Goal: Transaction & Acquisition: Purchase product/service

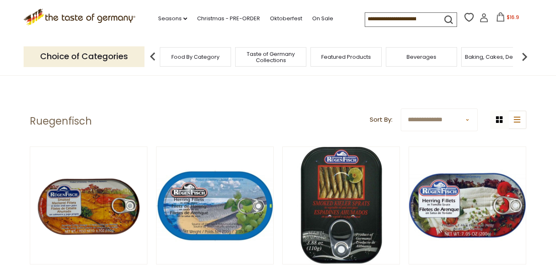
click at [498, 19] on icon at bounding box center [500, 16] width 9 height 9
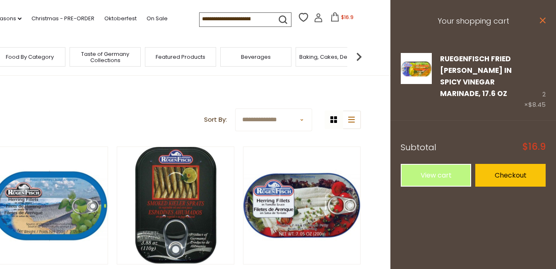
click at [541, 19] on icon at bounding box center [543, 20] width 6 height 6
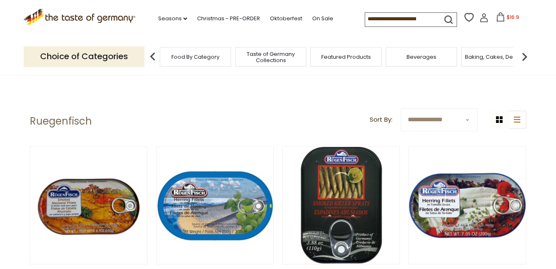
click at [507, 17] on span "$16.9" at bounding box center [513, 17] width 12 height 7
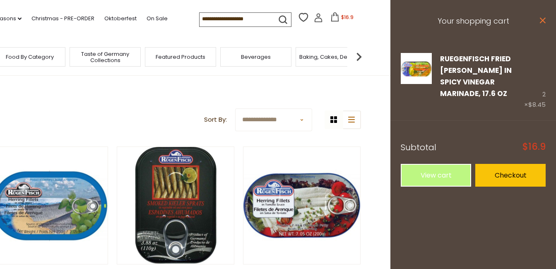
click at [540, 19] on icon "close" at bounding box center [542, 20] width 6 height 6
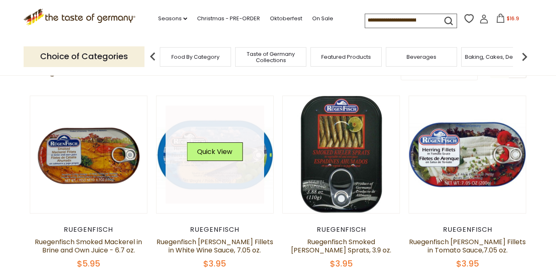
scroll to position [83, 0]
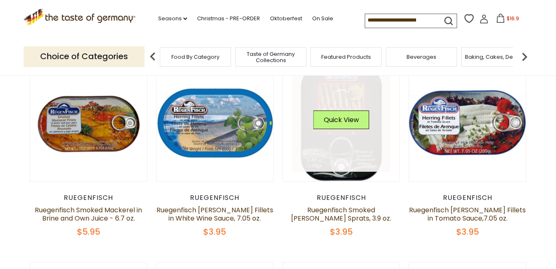
click at [330, 141] on link at bounding box center [341, 123] width 99 height 99
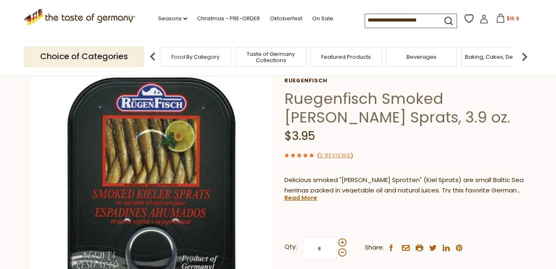
scroll to position [83, 0]
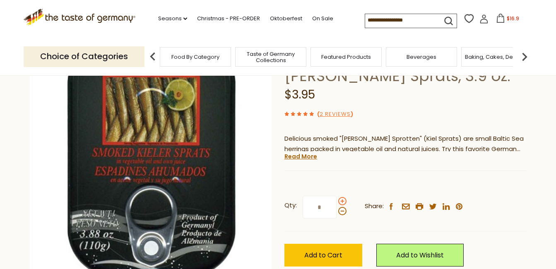
click at [341, 201] on span at bounding box center [342, 201] width 8 height 8
click at [337, 201] on input "*" at bounding box center [320, 207] width 34 height 23
click at [342, 213] on span at bounding box center [342, 211] width 8 height 8
click at [337, 213] on input "*" at bounding box center [320, 207] width 34 height 23
click at [347, 204] on div "Qty: * Share: facebook email printer twitter linkedin pinterest" at bounding box center [405, 207] width 242 height 48
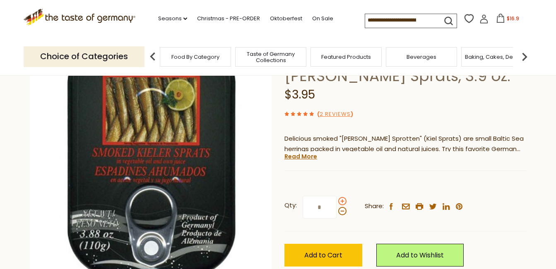
click at [344, 202] on span at bounding box center [342, 201] width 8 height 8
click at [337, 202] on input "*" at bounding box center [320, 207] width 34 height 23
click at [341, 211] on span at bounding box center [342, 211] width 8 height 8
click at [337, 211] on input "*" at bounding box center [320, 207] width 34 height 23
click at [341, 211] on span at bounding box center [342, 211] width 8 height 8
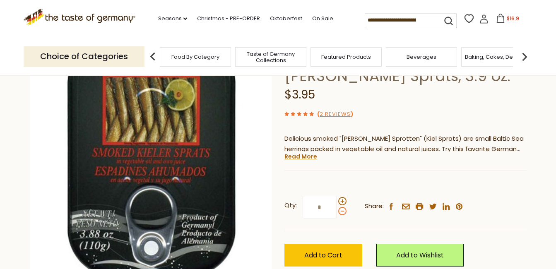
click at [337, 211] on input "*" at bounding box center [320, 207] width 34 height 23
click at [341, 199] on span at bounding box center [342, 201] width 8 height 8
click at [337, 199] on input "*" at bounding box center [320, 207] width 34 height 23
type input "*"
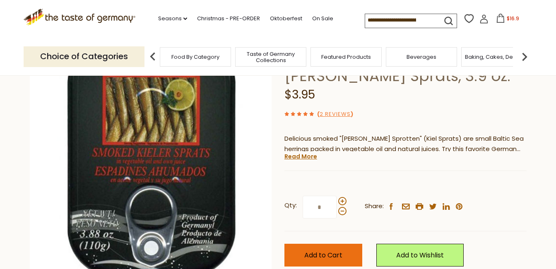
click at [322, 253] on span "Add to Cart" at bounding box center [323, 255] width 38 height 10
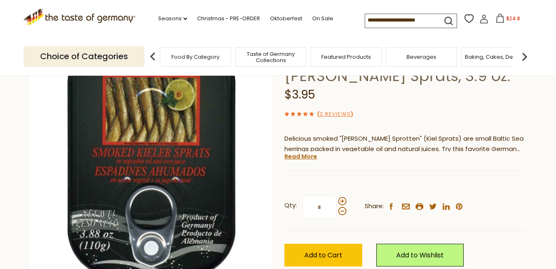
click at [498, 19] on icon at bounding box center [499, 18] width 9 height 9
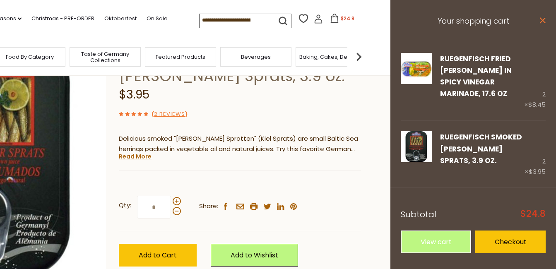
click at [543, 20] on icon "close" at bounding box center [542, 20] width 6 height 6
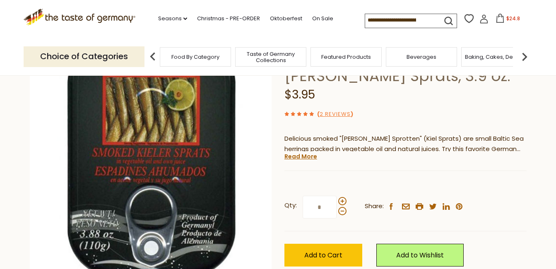
click at [495, 17] on icon at bounding box center [499, 18] width 9 height 9
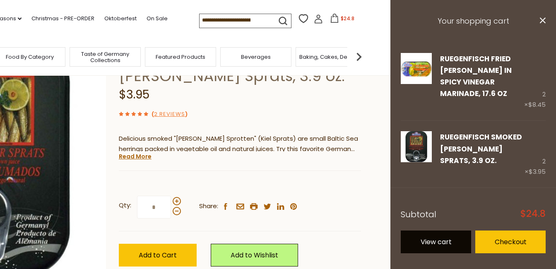
click at [443, 232] on link "View cart" at bounding box center [436, 242] width 70 height 23
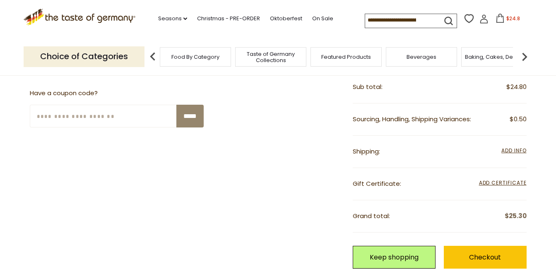
scroll to position [248, 0]
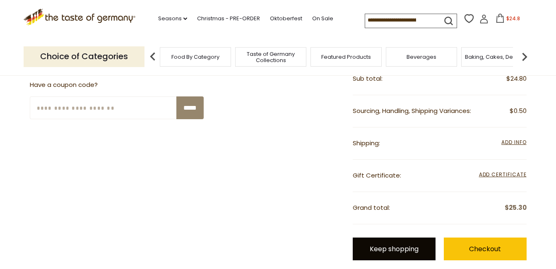
click at [387, 245] on link "Keep shopping" at bounding box center [394, 249] width 83 height 23
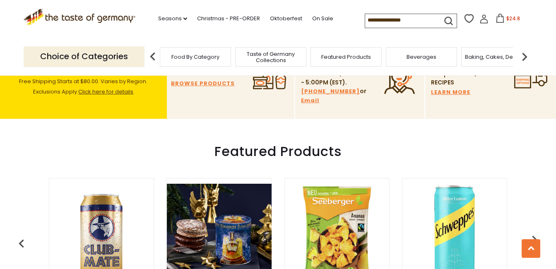
scroll to position [290, 0]
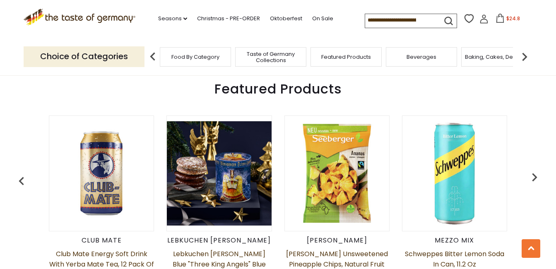
click at [327, 58] on span "Featured Products" at bounding box center [346, 57] width 50 height 6
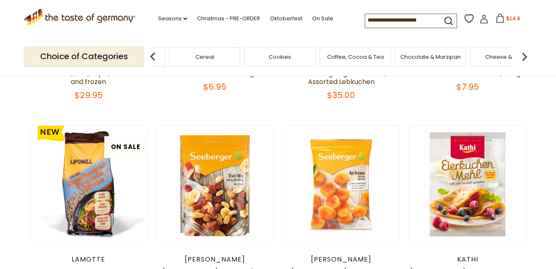
scroll to position [0, 931]
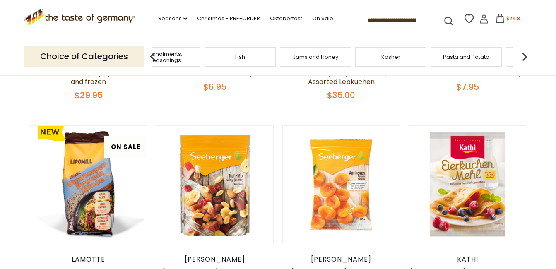
click at [238, 55] on div "Fish" at bounding box center [239, 56] width 71 height 19
click at [229, 58] on span "Fish" at bounding box center [224, 57] width 10 height 6
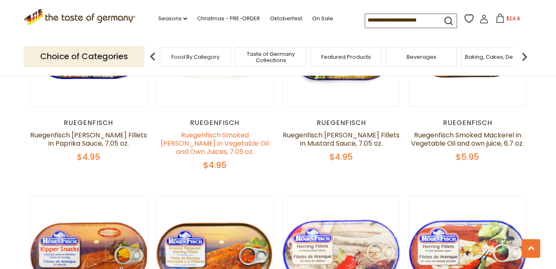
scroll to position [745, 0]
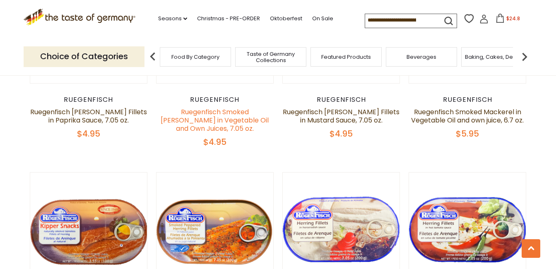
click at [210, 109] on link "Ruegenfisch Smoked [PERSON_NAME] in Vegetable Oil and Own Juices, 7.05 oz." at bounding box center [215, 120] width 108 height 26
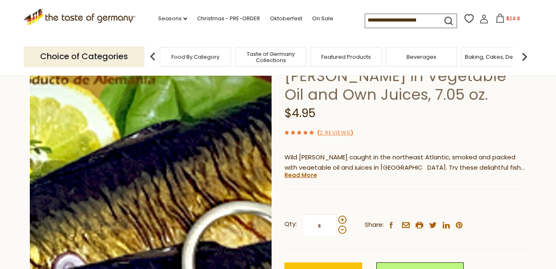
scroll to position [124, 0]
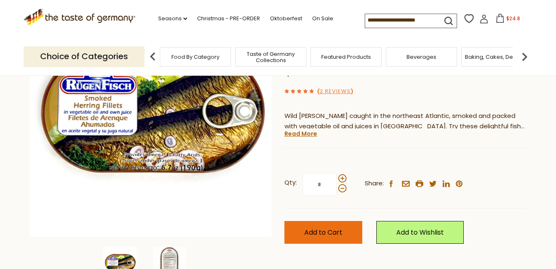
click at [325, 234] on span "Add to Cart" at bounding box center [323, 233] width 38 height 10
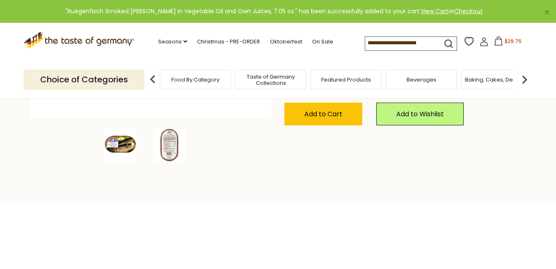
scroll to position [248, 0]
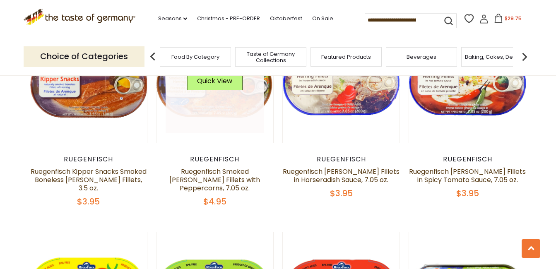
scroll to position [900, 0]
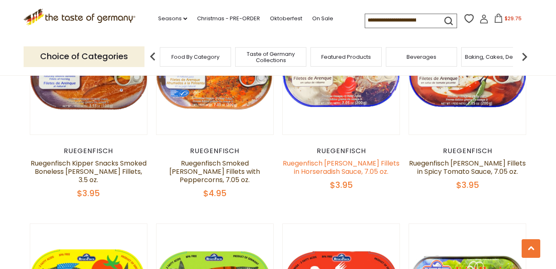
click at [334, 159] on link "Ruegenfisch [PERSON_NAME] Fillets in Horseradish Sauce, 7.05 oz." at bounding box center [341, 168] width 117 height 18
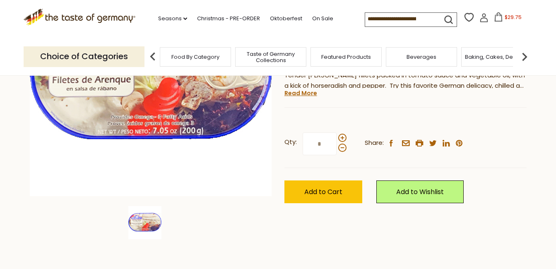
scroll to position [166, 0]
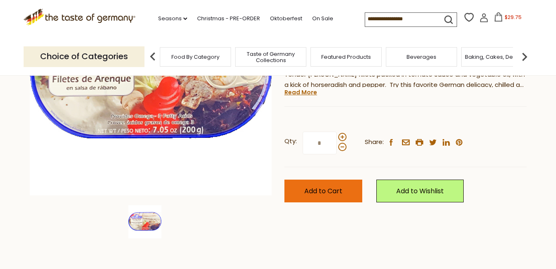
click at [324, 186] on span "Add to Cart" at bounding box center [323, 191] width 38 height 10
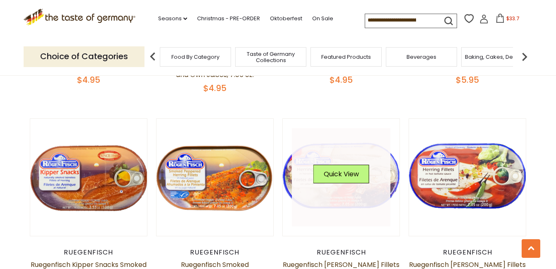
scroll to position [840, 0]
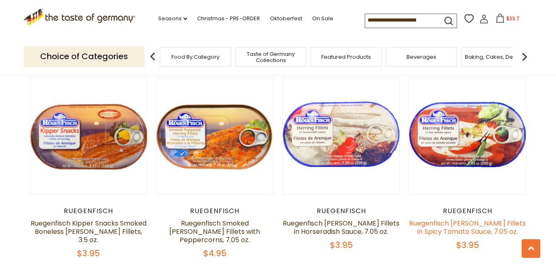
click at [467, 227] on link "Ruegenfisch [PERSON_NAME] Fillets in Spicy Tomato Sauce, 7.05 oz." at bounding box center [467, 228] width 117 height 18
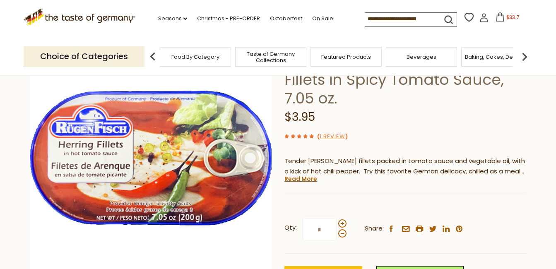
scroll to position [83, 0]
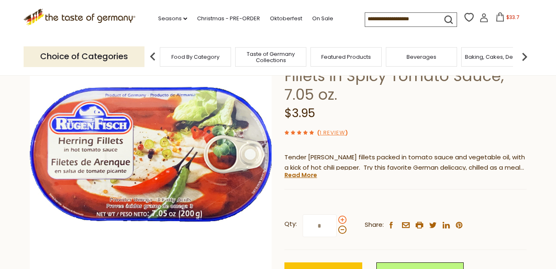
click at [342, 216] on span at bounding box center [342, 220] width 8 height 8
click at [337, 214] on input "*" at bounding box center [320, 225] width 34 height 23
click at [342, 226] on span at bounding box center [342, 230] width 8 height 8
click at [337, 214] on input "*" at bounding box center [320, 225] width 34 height 23
click at [342, 226] on span at bounding box center [342, 230] width 8 height 8
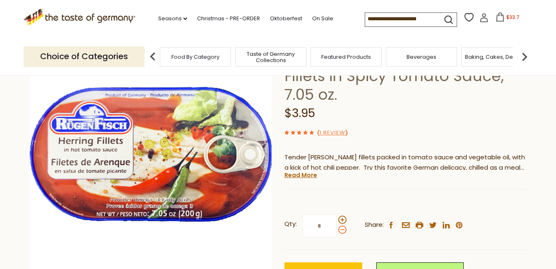
click at [337, 214] on input "*" at bounding box center [320, 225] width 34 height 23
click at [343, 216] on span at bounding box center [342, 220] width 8 height 8
click at [337, 214] on input "*" at bounding box center [320, 225] width 34 height 23
type input "*"
click at [330, 269] on span "Add to Cart" at bounding box center [323, 274] width 38 height 10
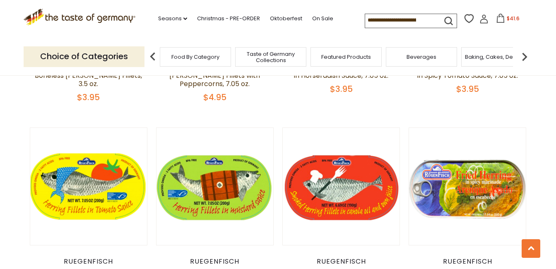
scroll to position [1038, 0]
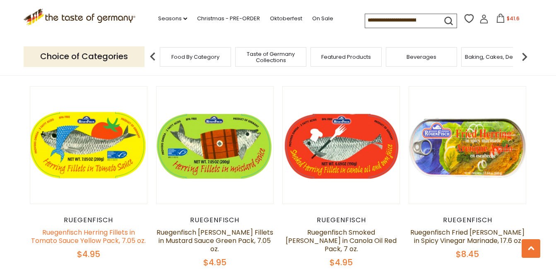
click at [85, 228] on link "Ruegenfisch Herring Fillets in Tomato Sauce Yellow Pack, 7.05 oz." at bounding box center [88, 237] width 115 height 18
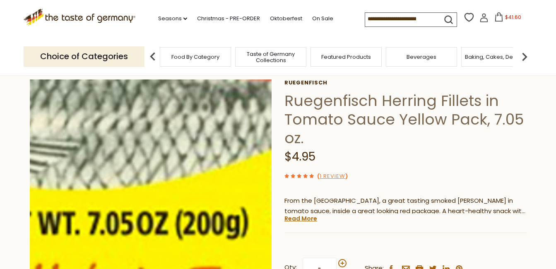
scroll to position [124, 0]
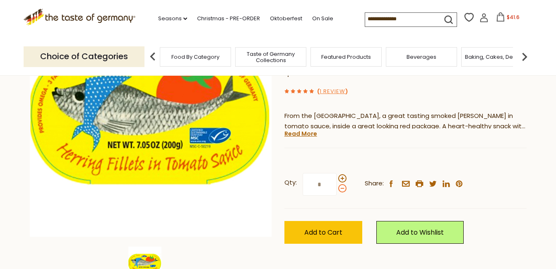
click at [343, 187] on span at bounding box center [342, 188] width 8 height 8
click at [337, 187] on input "*" at bounding box center [320, 184] width 34 height 23
click at [343, 179] on span at bounding box center [342, 178] width 8 height 8
click at [337, 179] on input "*" at bounding box center [320, 184] width 34 height 23
type input "*"
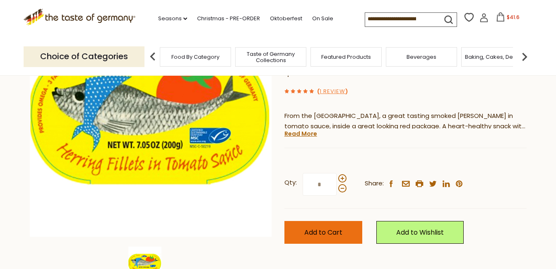
click at [325, 231] on span "Add to Cart" at bounding box center [323, 233] width 38 height 10
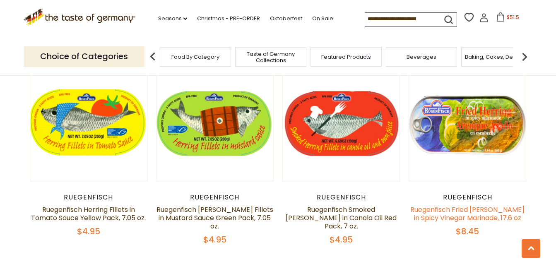
click at [467, 205] on link "Ruegenfisch Fried [PERSON_NAME] in Spicy Vinegar Marinade, 17.6 oz" at bounding box center [467, 214] width 114 height 18
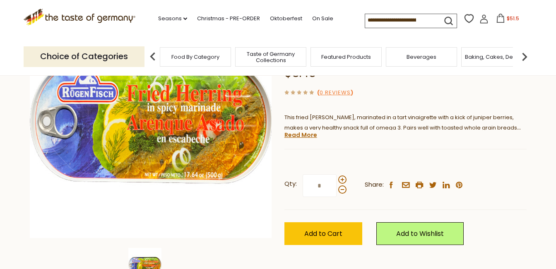
scroll to position [124, 0]
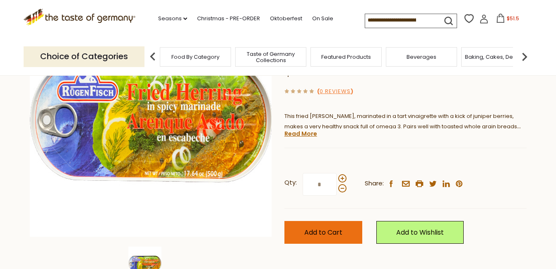
click at [327, 228] on span "Add to Cart" at bounding box center [323, 233] width 38 height 10
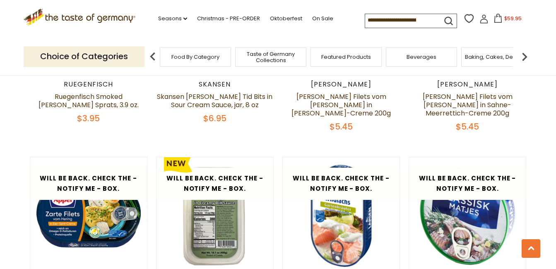
scroll to position [1599, 0]
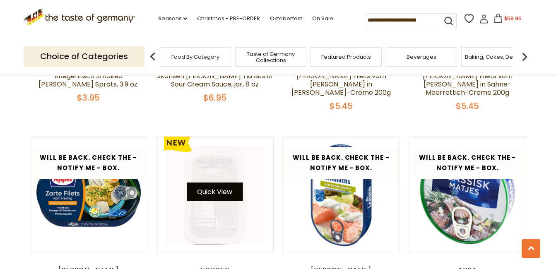
click at [218, 183] on button "Quick View" at bounding box center [215, 192] width 56 height 19
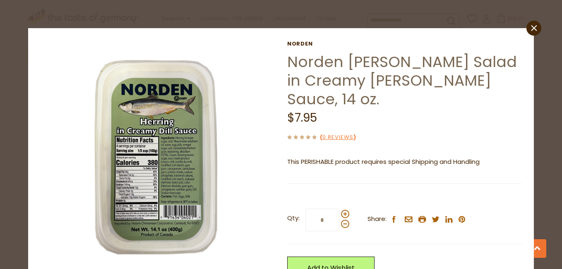
scroll to position [0, 518]
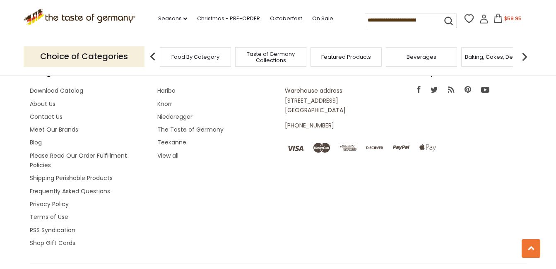
scroll to position [1523, 0]
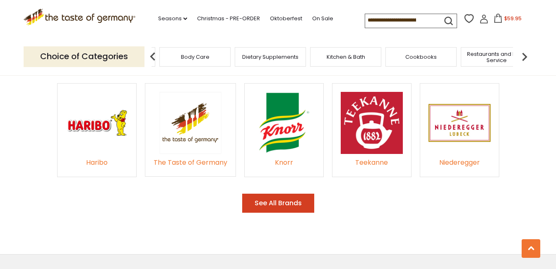
scroll to position [0, 2080]
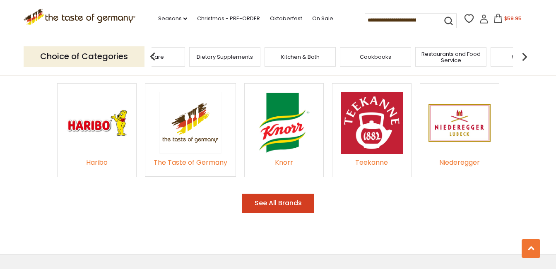
click at [96, 114] on img at bounding box center [97, 123] width 62 height 62
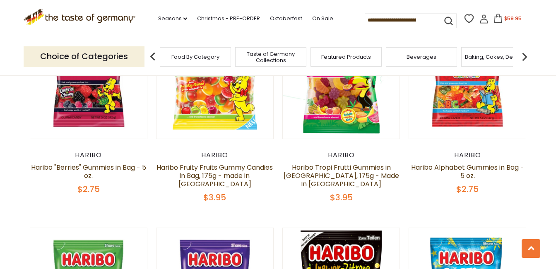
scroll to position [497, 0]
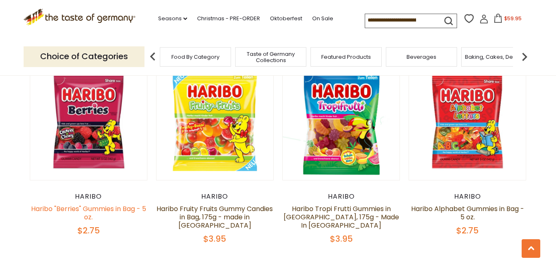
click at [87, 205] on link "Haribo "Berries" Gummies in Bag - 5 oz." at bounding box center [88, 213] width 115 height 18
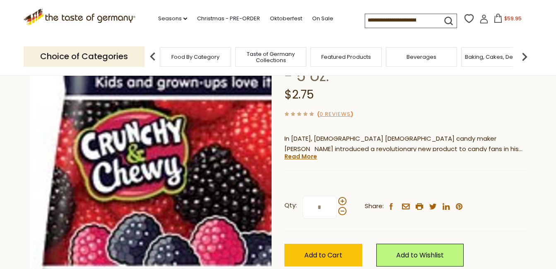
scroll to position [124, 0]
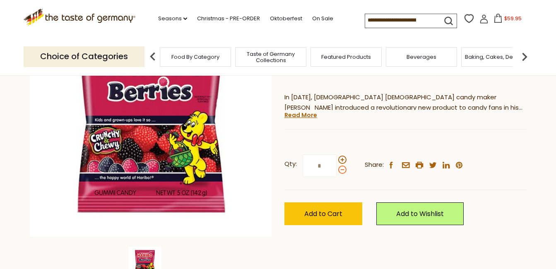
click at [342, 171] on span at bounding box center [342, 170] width 8 height 8
click at [337, 171] on input "*" at bounding box center [320, 165] width 34 height 23
click at [341, 158] on span at bounding box center [342, 160] width 8 height 8
click at [337, 158] on input "*" at bounding box center [320, 165] width 34 height 23
click at [343, 159] on span at bounding box center [342, 160] width 8 height 8
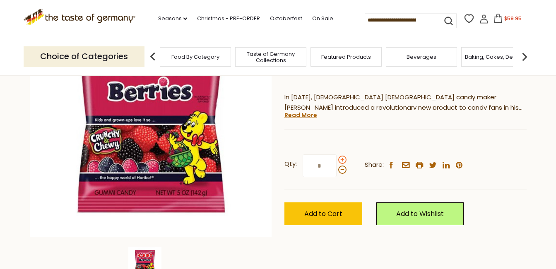
click at [337, 159] on input "*" at bounding box center [320, 165] width 34 height 23
type input "*"
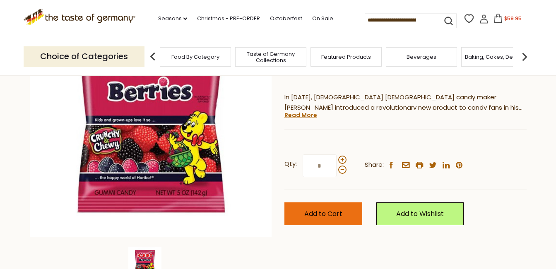
click at [319, 211] on span "Add to Cart" at bounding box center [323, 214] width 38 height 10
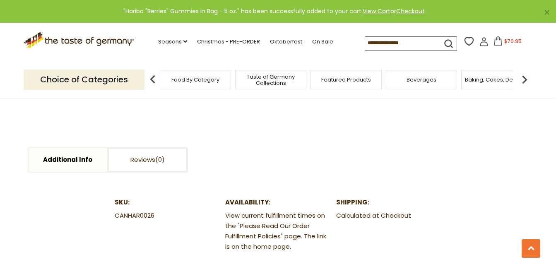
scroll to position [373, 0]
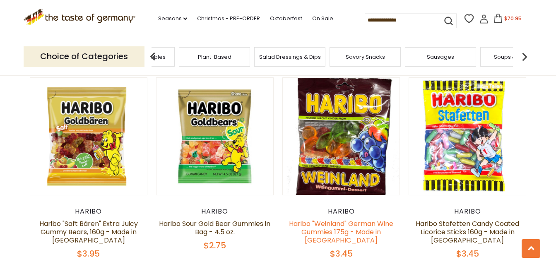
scroll to position [0, 1342]
click at [337, 219] on link "Haribo "Weinland" German Wine Gummies 175g - Made in [GEOGRAPHIC_DATA]" at bounding box center [341, 232] width 104 height 26
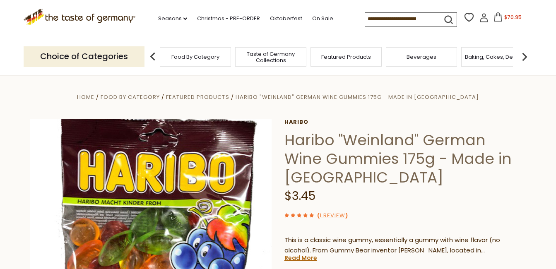
scroll to position [124, 0]
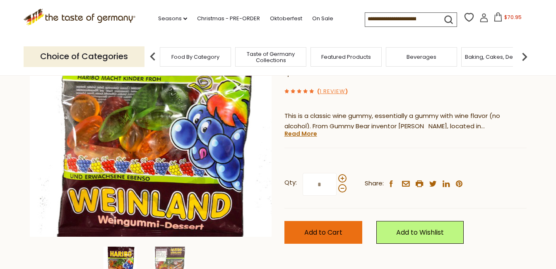
click at [326, 228] on span "Add to Cart" at bounding box center [323, 233] width 38 height 10
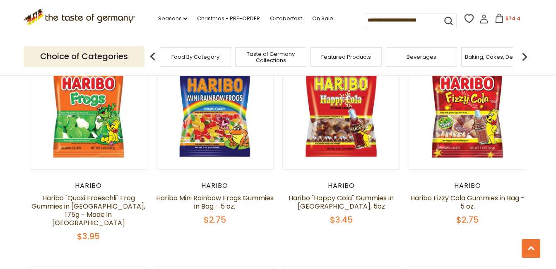
scroll to position [2136, 0]
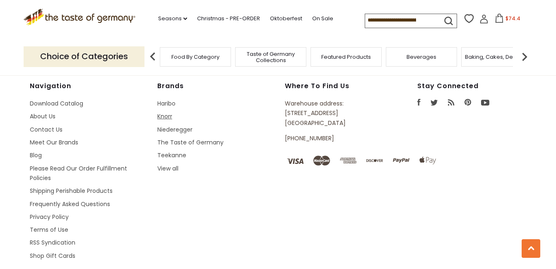
click at [168, 112] on link "Knorr" at bounding box center [164, 116] width 15 height 8
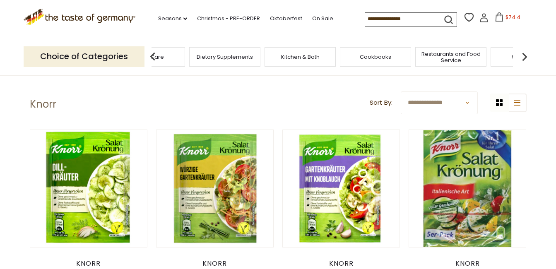
click at [103, 59] on p "Choice of Categories" at bounding box center [84, 56] width 121 height 20
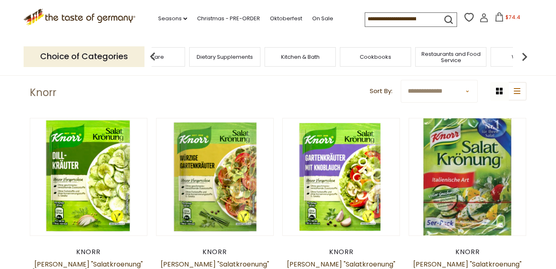
click at [94, 55] on p "Choice of Categories" at bounding box center [84, 56] width 121 height 20
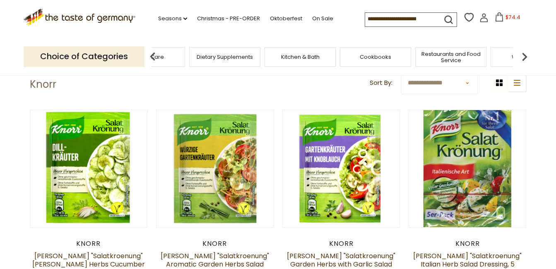
click at [92, 55] on p "Choice of Categories" at bounding box center [84, 56] width 121 height 20
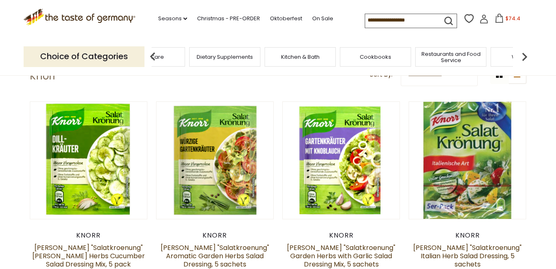
scroll to position [60, 0]
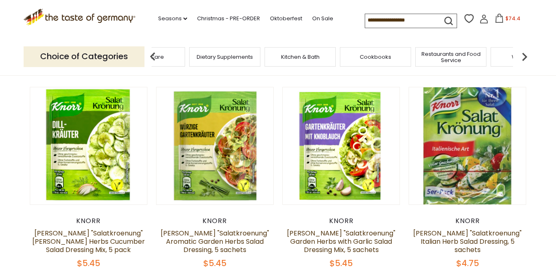
click at [153, 55] on img at bounding box center [152, 56] width 17 height 17
drag, startPoint x: 184, startPoint y: 58, endPoint x: 97, endPoint y: 53, distance: 87.0
click at [97, 53] on div "Choice of Categories Food By Category Taste of Germany Collections Featured Pro…" at bounding box center [278, 56] width 509 height 37
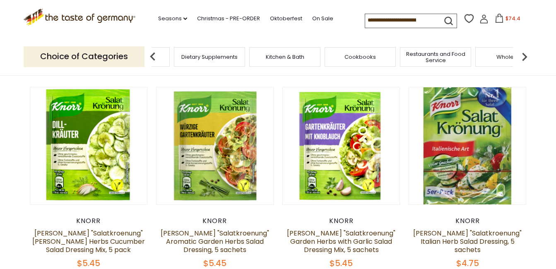
scroll to position [50, 0]
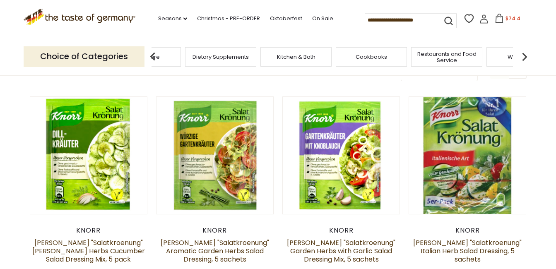
click at [151, 54] on img at bounding box center [152, 56] width 17 height 17
drag, startPoint x: 129, startPoint y: 47, endPoint x: 121, endPoint y: 51, distance: 9.4
click at [121, 51] on p "Choice of Categories" at bounding box center [84, 56] width 121 height 20
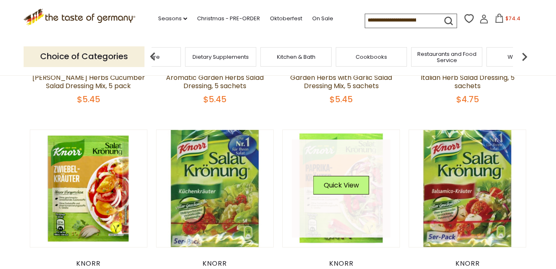
scroll to position [235, 0]
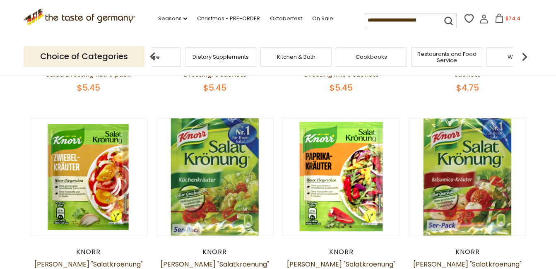
click at [91, 54] on p "Choice of Categories" at bounding box center [84, 56] width 121 height 20
click at [88, 58] on p "Choice of Categories" at bounding box center [84, 56] width 121 height 20
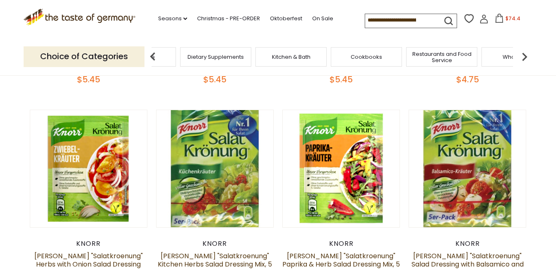
scroll to position [258, 0]
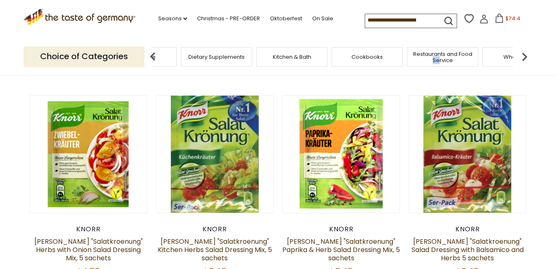
drag, startPoint x: 440, startPoint y: 64, endPoint x: 416, endPoint y: 74, distance: 25.2
click at [416, 74] on div "Choice of Categories Food By Category Taste of Germany Collections Featured Pro…" at bounding box center [278, 56] width 509 height 37
click at [152, 57] on img at bounding box center [152, 56] width 17 height 17
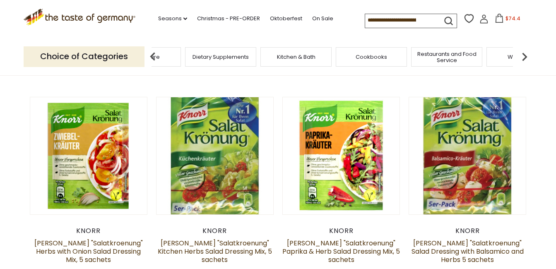
click at [149, 53] on img at bounding box center [152, 56] width 17 height 17
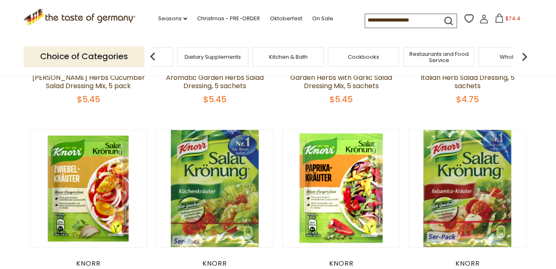
scroll to position [235, 0]
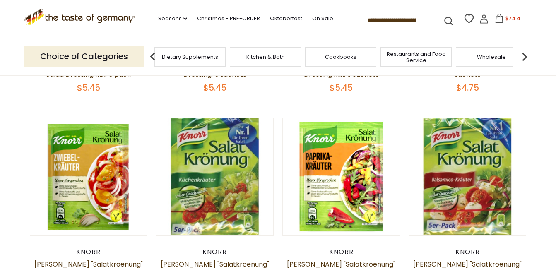
click at [152, 57] on img at bounding box center [152, 56] width 17 height 17
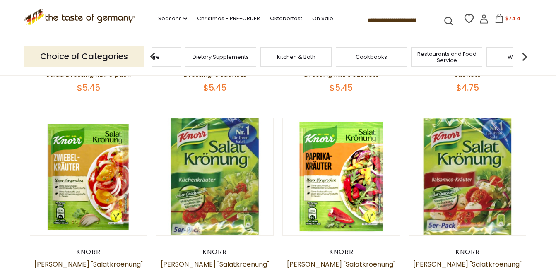
click at [152, 57] on img at bounding box center [152, 56] width 17 height 17
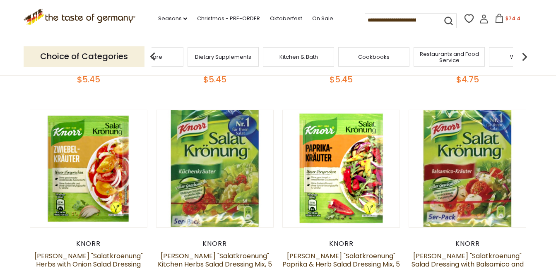
click at [524, 56] on img at bounding box center [524, 56] width 17 height 17
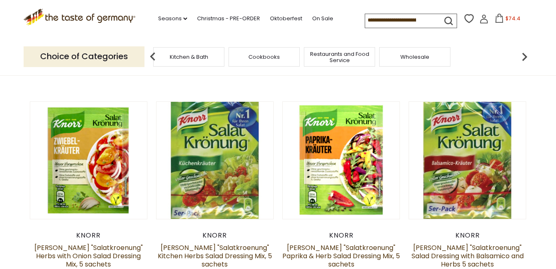
scroll to position [523, 0]
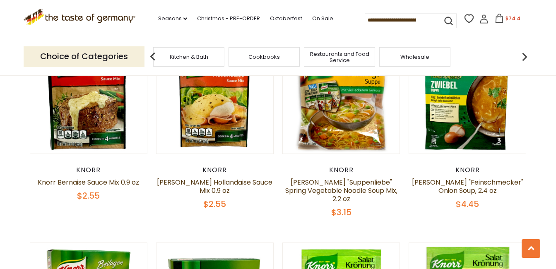
click at [524, 57] on img at bounding box center [524, 56] width 17 height 17
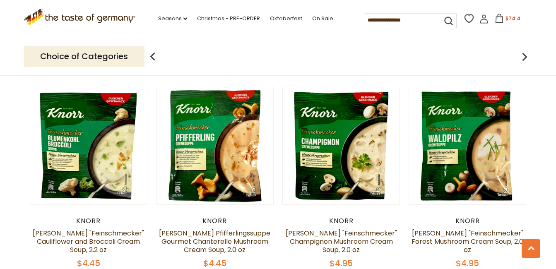
scroll to position [701, 0]
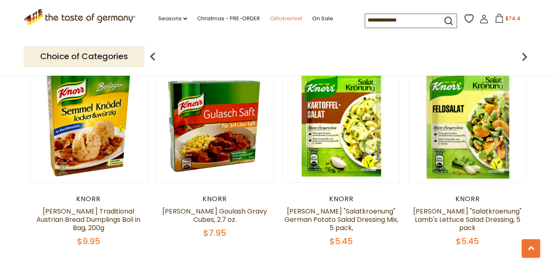
click at [287, 19] on link "Oktoberfest" at bounding box center [286, 18] width 32 height 9
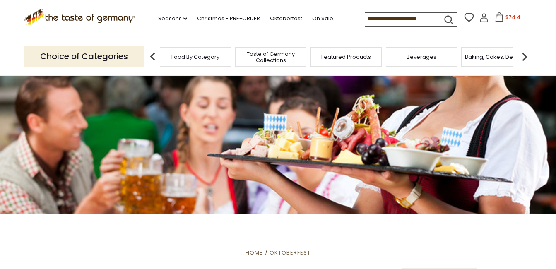
click at [153, 57] on img at bounding box center [152, 56] width 17 height 17
click at [153, 55] on img at bounding box center [152, 56] width 17 height 17
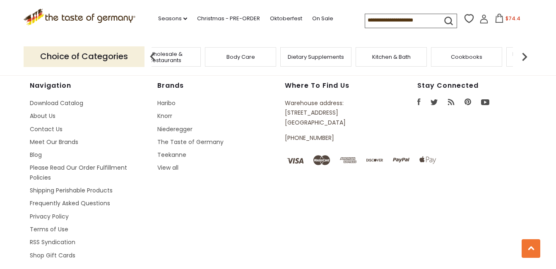
scroll to position [0, 2131]
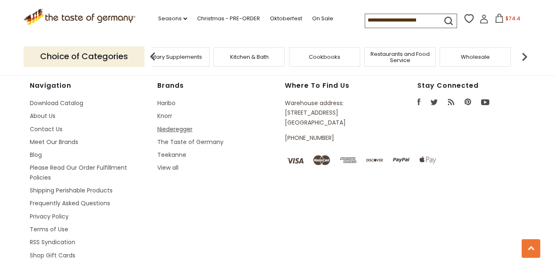
click at [176, 125] on link "Niederegger" at bounding box center [174, 129] width 35 height 8
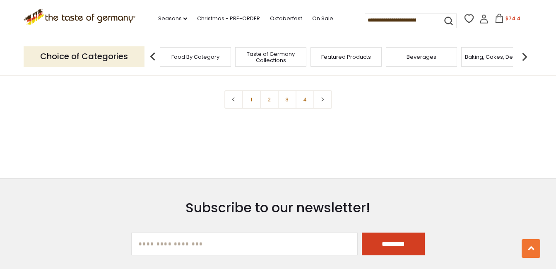
scroll to position [1946, 0]
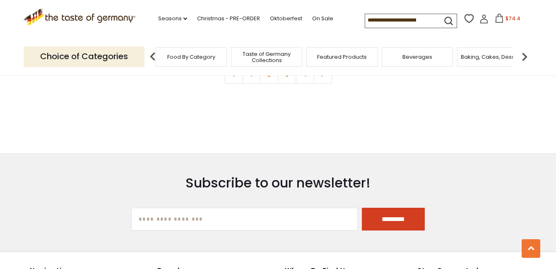
click at [199, 55] on span "Food By Category" at bounding box center [191, 57] width 48 height 6
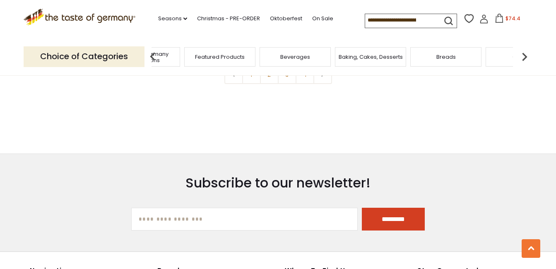
scroll to position [0, 197]
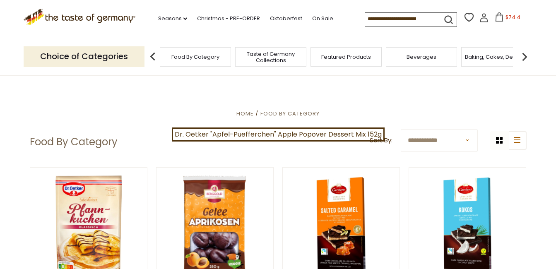
click at [429, 141] on select "**********" at bounding box center [439, 140] width 77 height 23
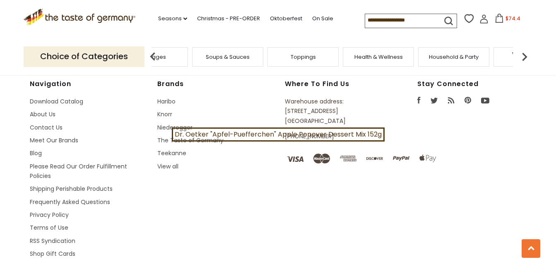
scroll to position [0, 1986]
click at [169, 162] on link "View all" at bounding box center [167, 166] width 21 height 8
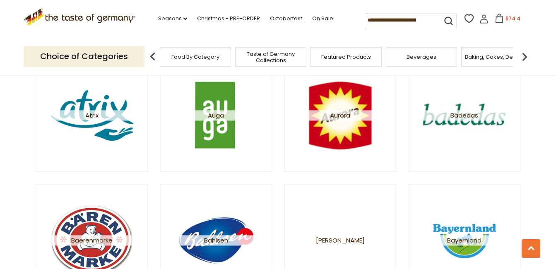
scroll to position [580, 0]
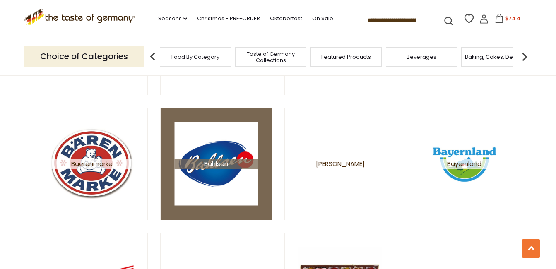
click at [206, 166] on span "Bahlsen" at bounding box center [215, 164] width 83 height 10
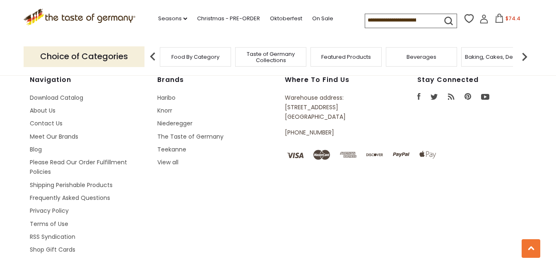
scroll to position [1648, 0]
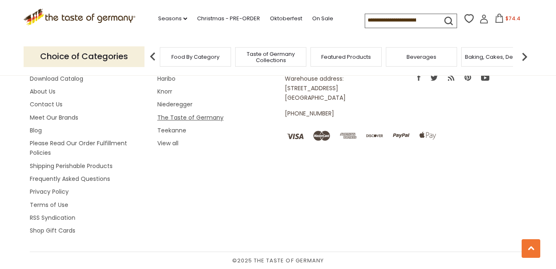
click at [189, 118] on link "The Taste of Germany" at bounding box center [190, 117] width 66 height 8
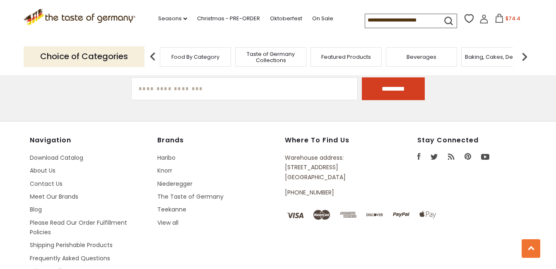
scroll to position [2111, 0]
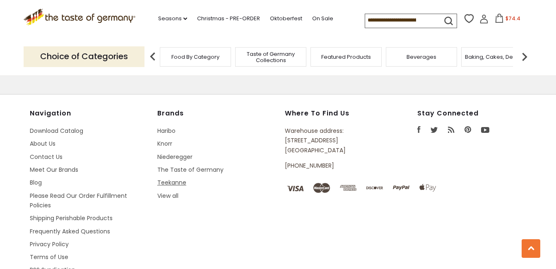
click at [164, 182] on link "Teekanne" at bounding box center [171, 182] width 29 height 8
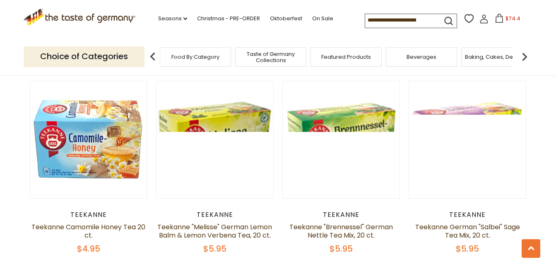
scroll to position [704, 0]
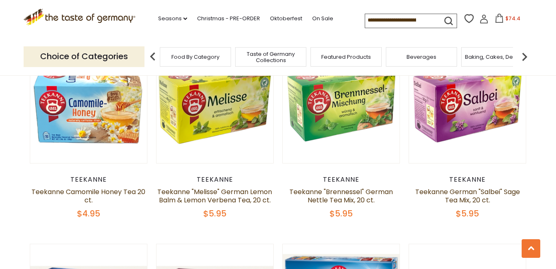
click at [497, 20] on icon at bounding box center [499, 18] width 9 height 9
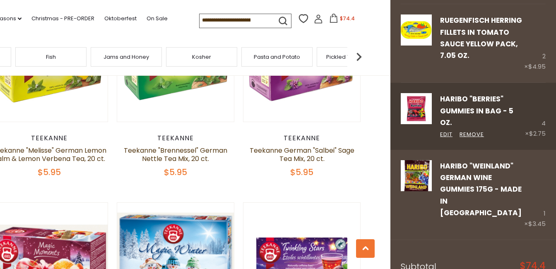
scroll to position [0, 1022]
